Goal: Task Accomplishment & Management: Manage account settings

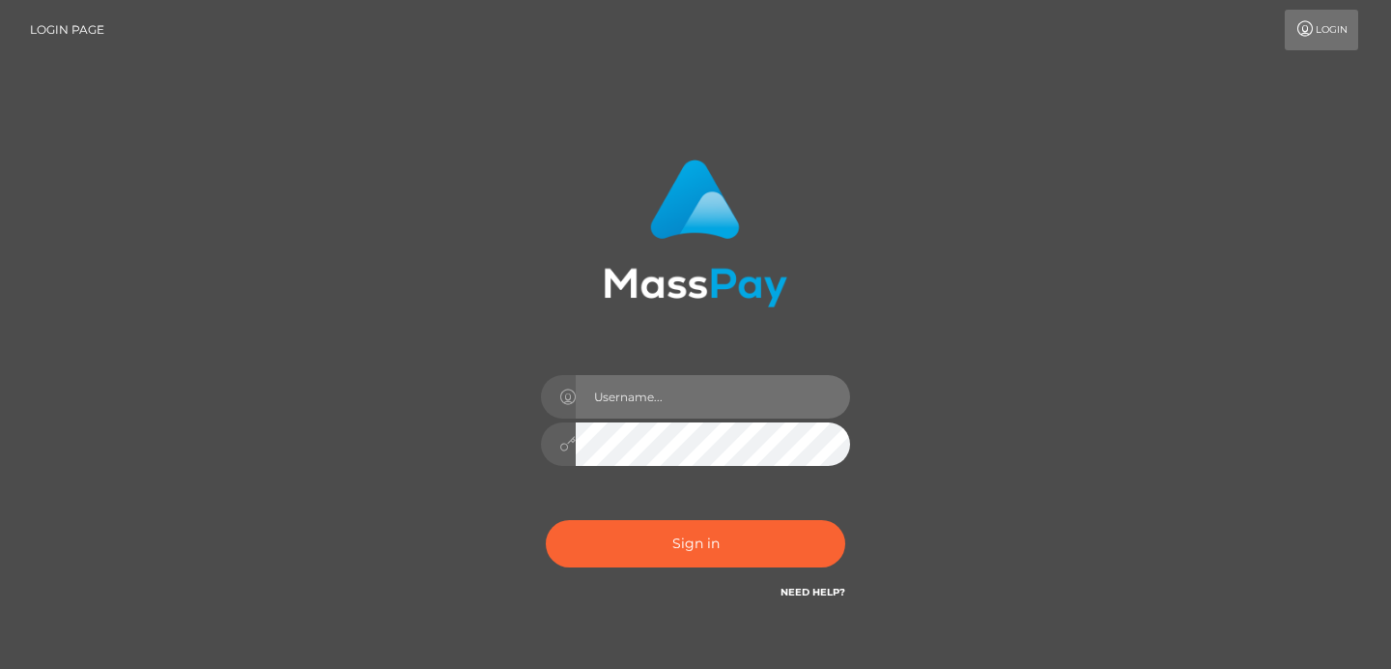
click at [666, 391] on input "text" at bounding box center [713, 396] width 274 height 43
type input "[EMAIL_ADDRESS][DOMAIN_NAME]"
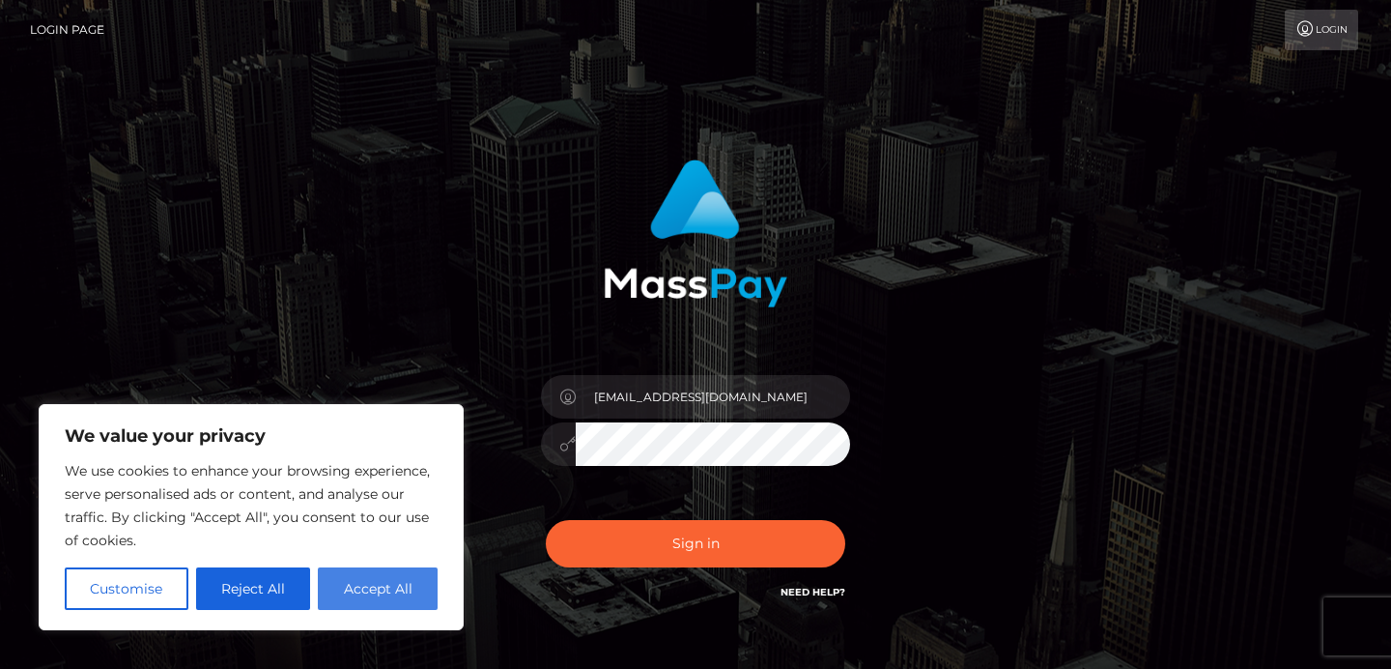
click at [373, 589] on button "Accept All" at bounding box center [378, 588] width 120 height 43
checkbox input "true"
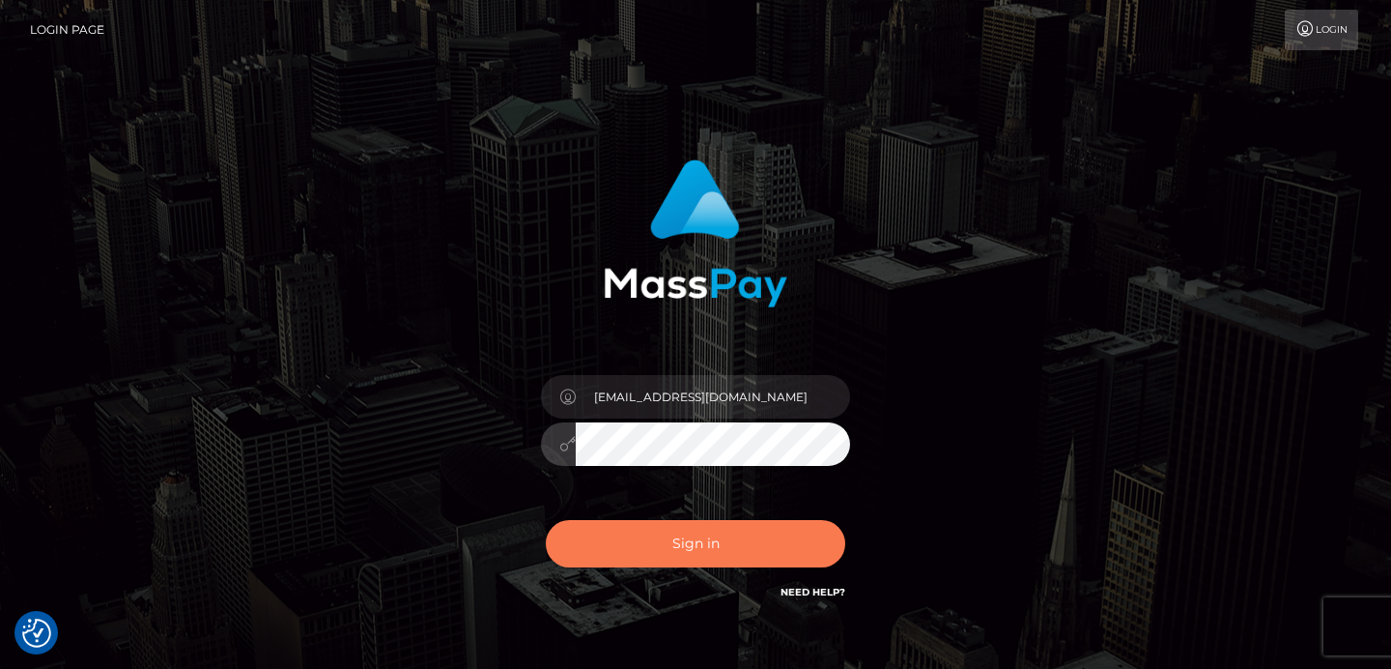
click at [642, 550] on button "Sign in" at bounding box center [695, 543] width 299 height 47
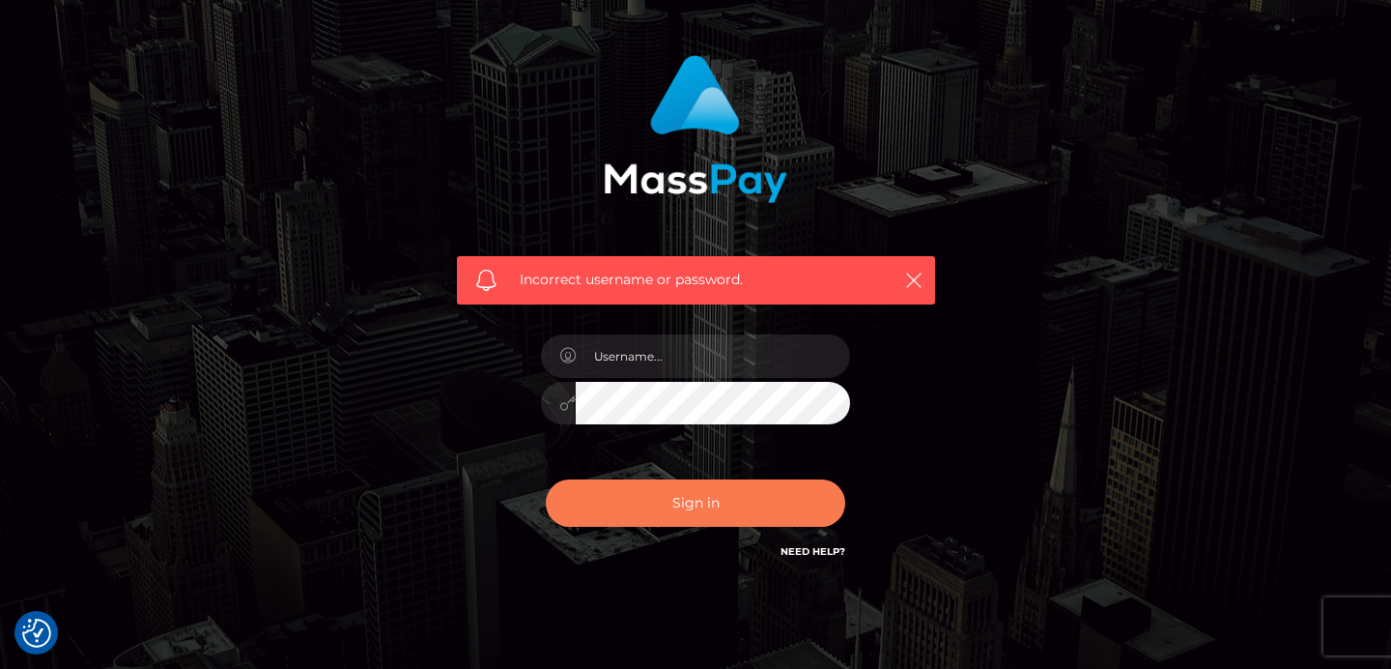
scroll to position [111, 0]
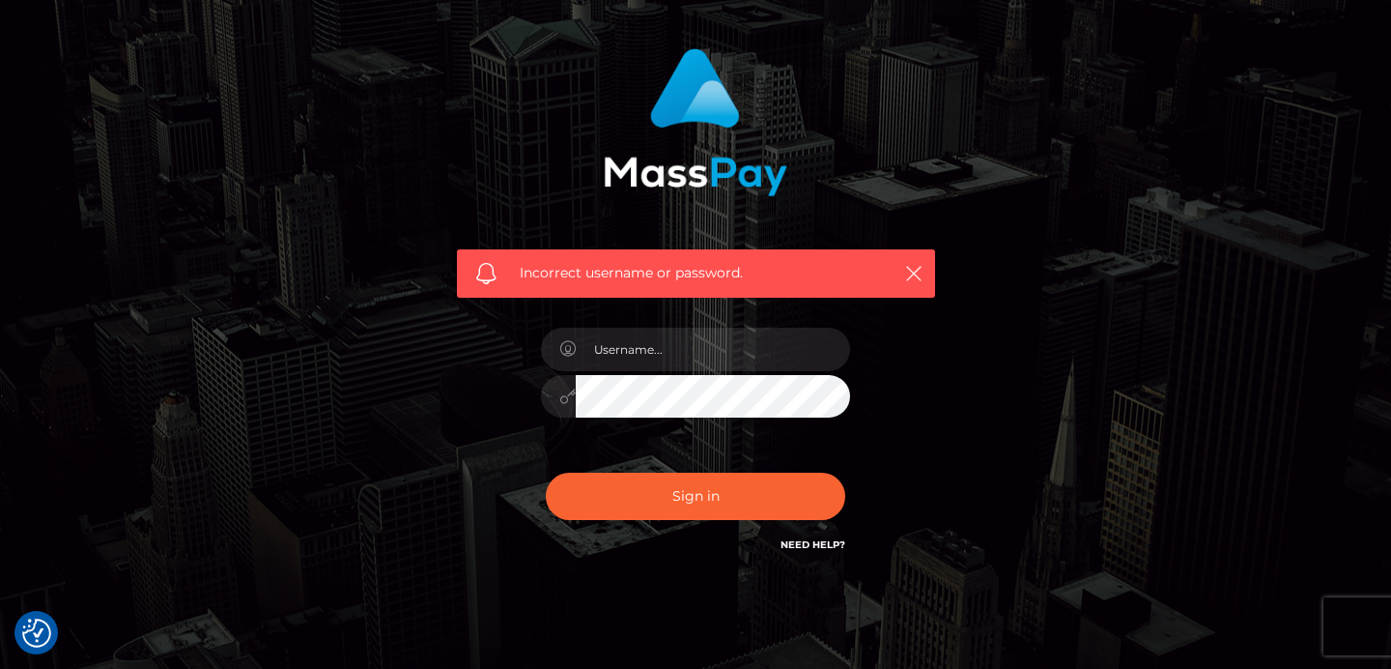
click at [803, 546] on link "Need Help?" at bounding box center [813, 544] width 65 height 13
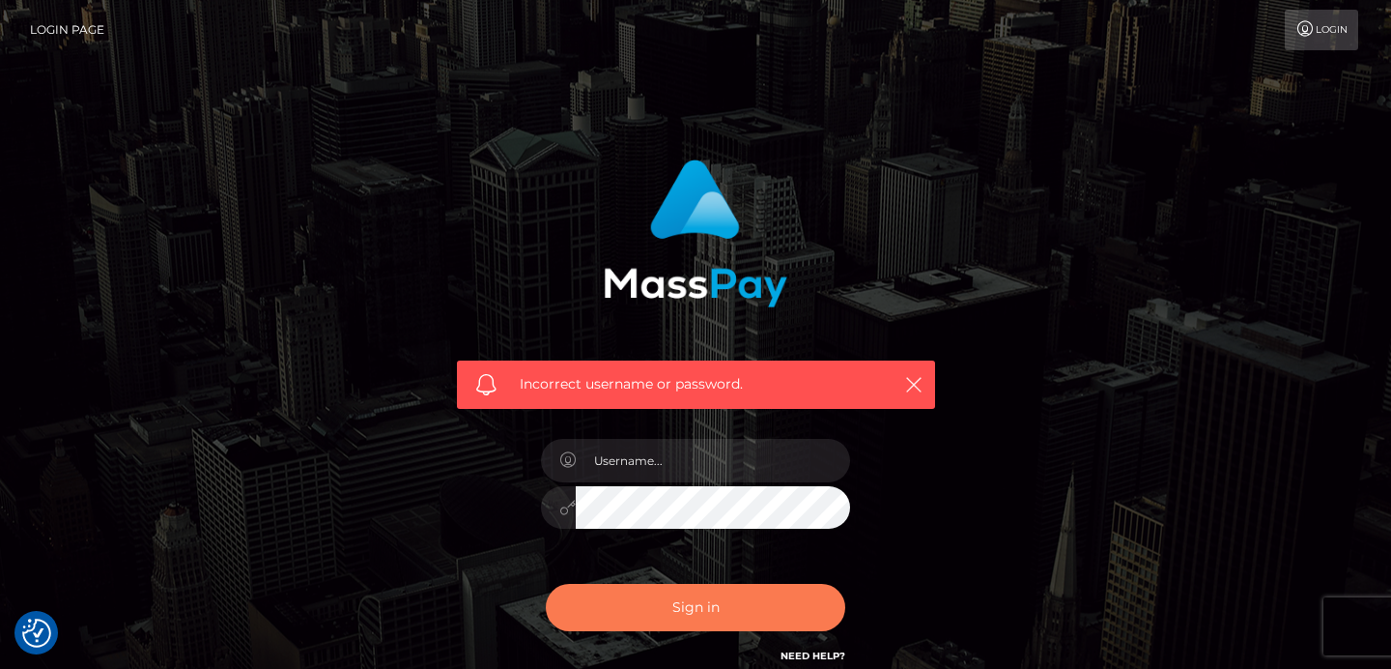
scroll to position [177, 0]
